Goal: Transaction & Acquisition: Purchase product/service

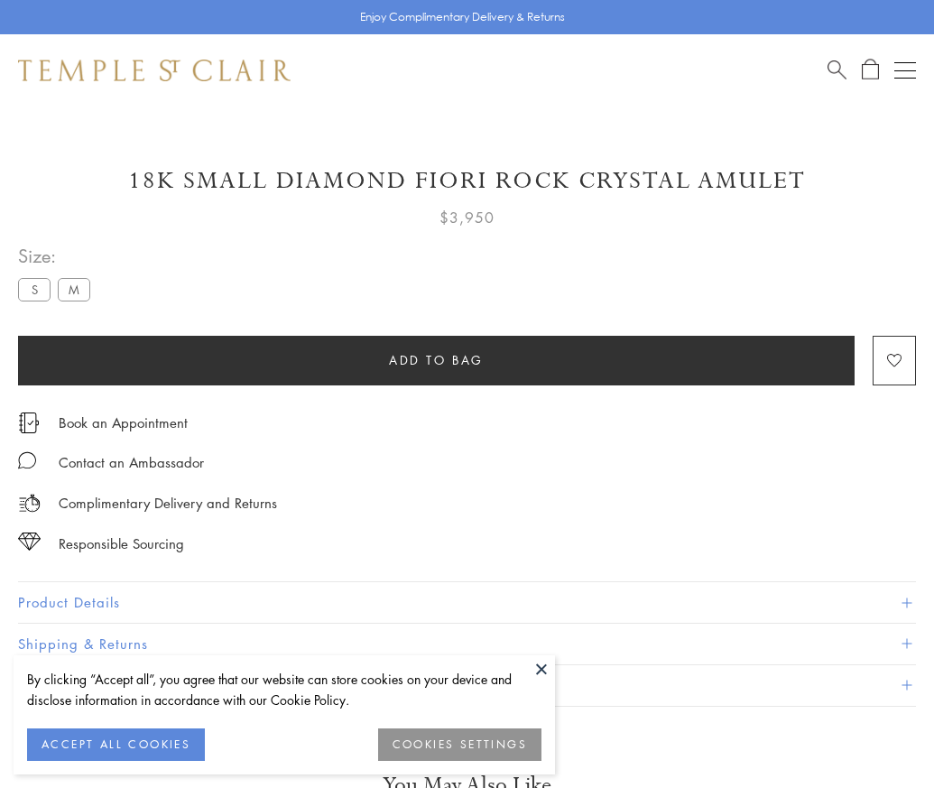
click at [436, 359] on span "Add to bag" at bounding box center [436, 360] width 95 height 20
